Goal: Task Accomplishment & Management: Use online tool/utility

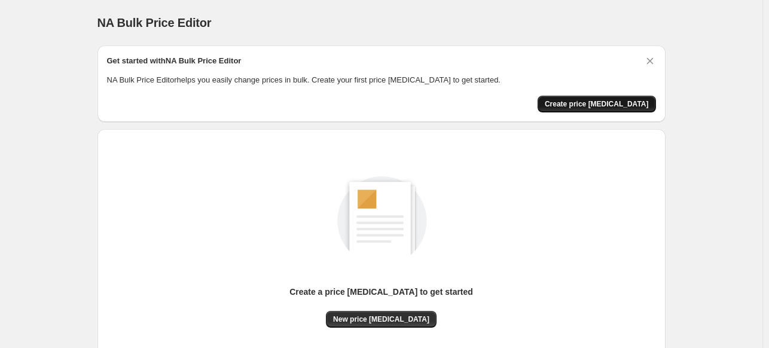
click at [606, 96] on button "Create price [MEDICAL_DATA]" at bounding box center [597, 104] width 118 height 17
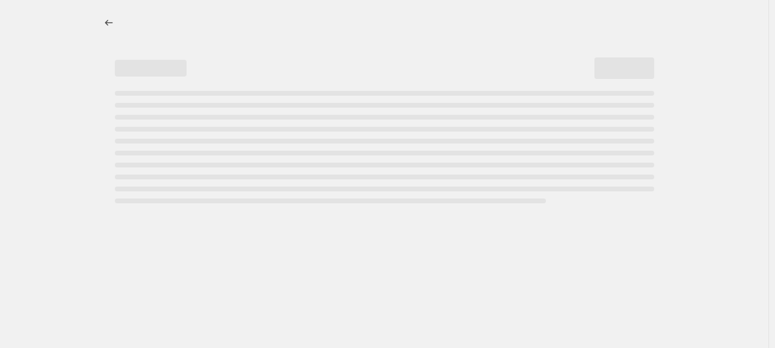
select select "percentage"
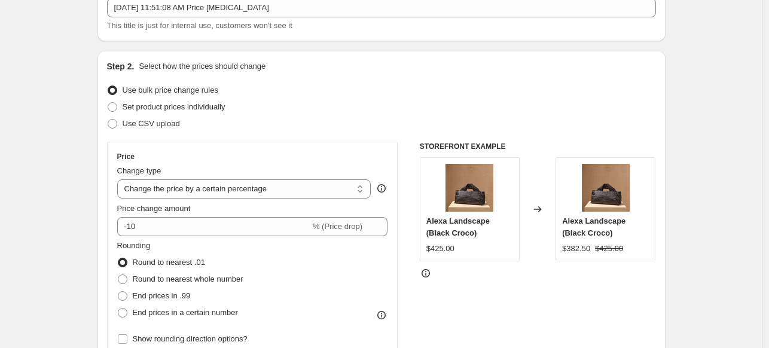
scroll to position [179, 0]
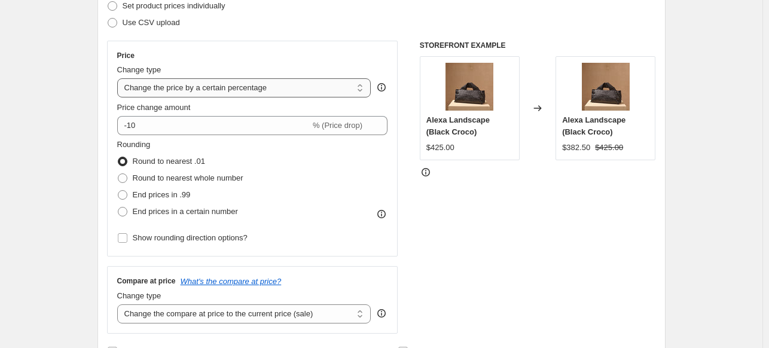
click at [188, 89] on select "Change the price to a certain amount Change the price by a certain amount Chang…" at bounding box center [244, 87] width 254 height 19
click at [191, 86] on select "Change the price to a certain amount Change the price by a certain amount Chang…" at bounding box center [244, 87] width 254 height 19
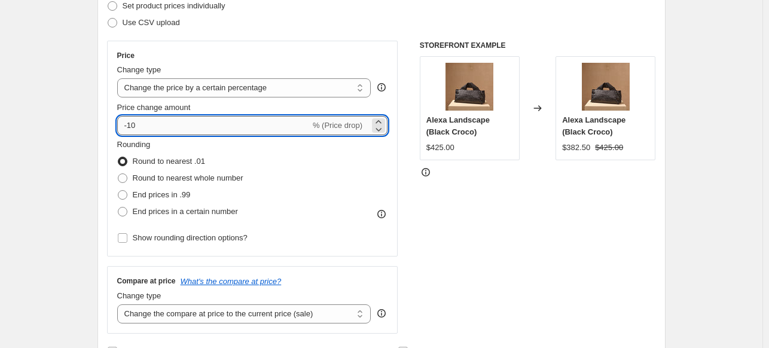
click at [181, 116] on input "-10" at bounding box center [213, 125] width 193 height 19
type input "-1"
click at [550, 206] on div "STOREFRONT EXAMPLE Alexa Landscape (Black Croco) $425.00 Changed to Alexa Lands…" at bounding box center [538, 187] width 236 height 293
click at [246, 120] on input "-37" at bounding box center [213, 125] width 193 height 19
type input "-35"
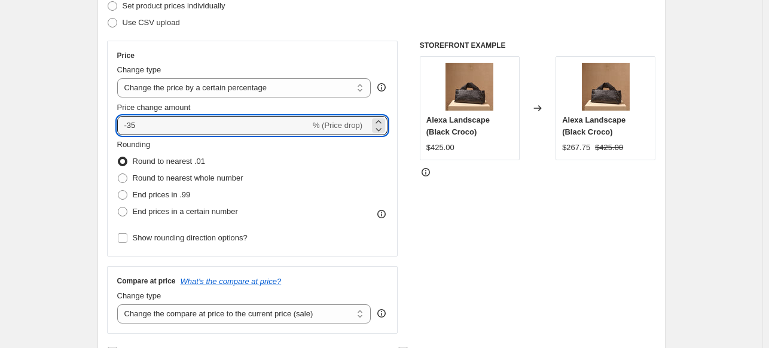
click at [481, 221] on div "STOREFRONT EXAMPLE Alexa Landscape (Black Croco) $425.00 Changed to Alexa Lands…" at bounding box center [538, 187] width 236 height 293
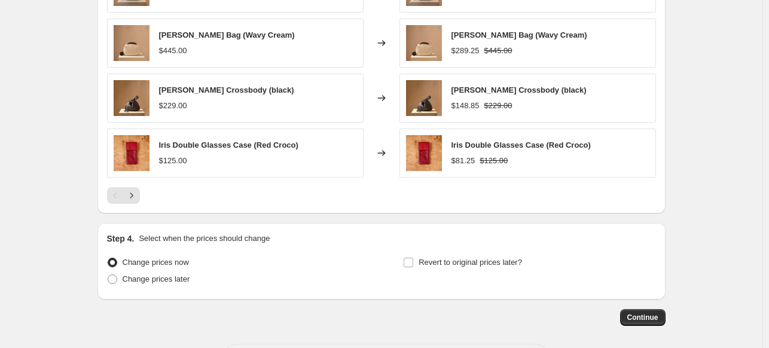
scroll to position [846, 0]
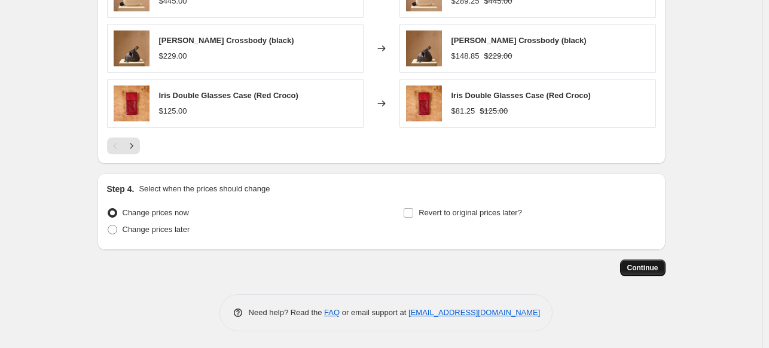
click at [646, 266] on span "Continue" at bounding box center [642, 268] width 31 height 10
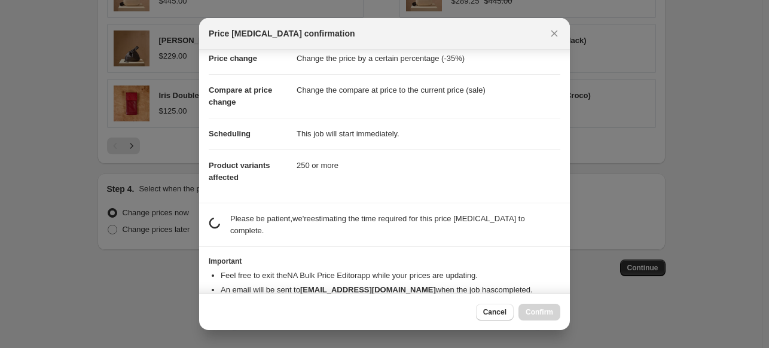
scroll to position [47, 0]
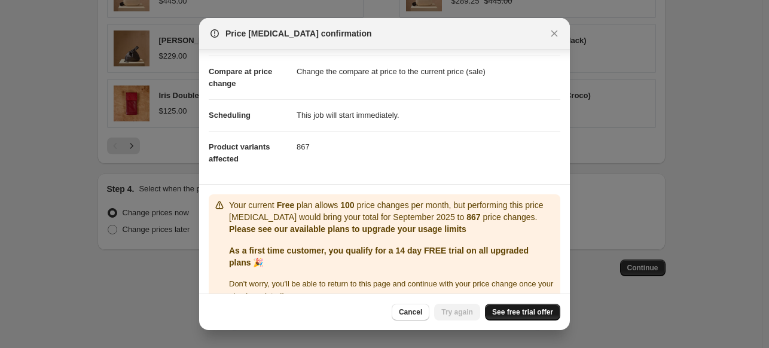
click at [522, 310] on span "See free trial offer" at bounding box center [522, 312] width 61 height 10
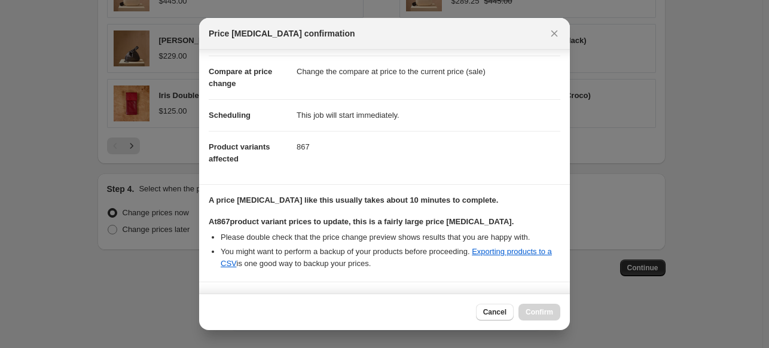
scroll to position [220, 0]
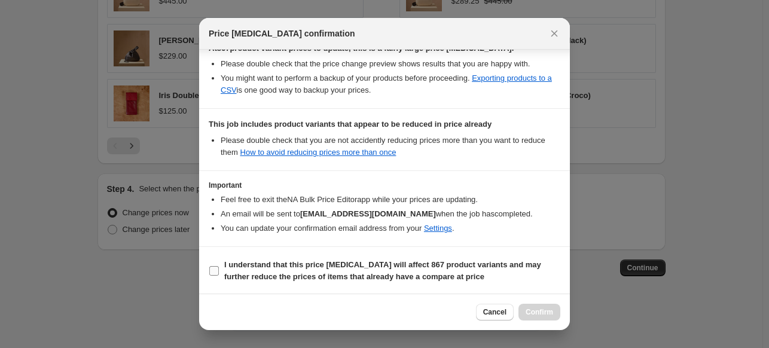
click at [293, 266] on b "I understand that this price change job will affect 867 product variants and ma…" at bounding box center [382, 270] width 317 height 21
click at [219, 266] on input "I understand that this price change job will affect 867 product variants and ma…" at bounding box center [214, 271] width 10 height 10
checkbox input "true"
click at [543, 305] on button "Confirm" at bounding box center [540, 312] width 42 height 17
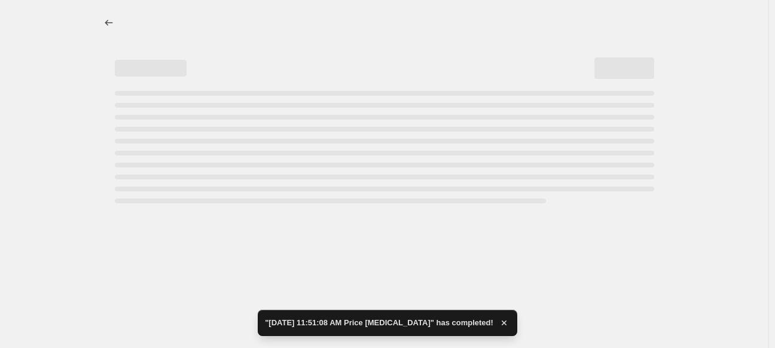
select select "percentage"
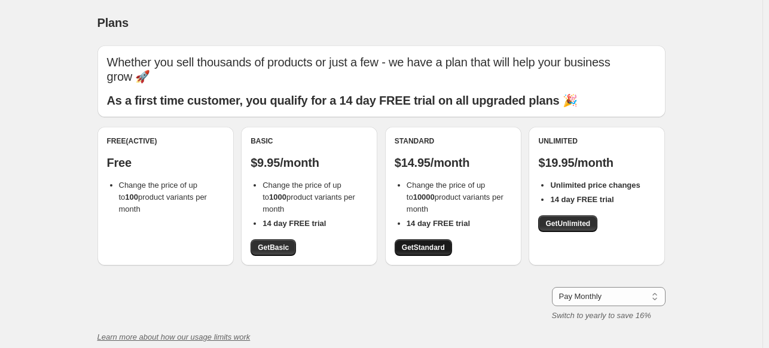
click at [413, 249] on span "Get Standard" at bounding box center [423, 248] width 43 height 10
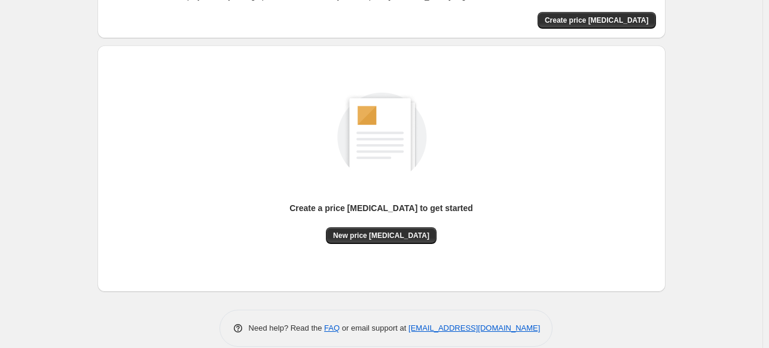
scroll to position [99, 0]
